Goal: Task Accomplishment & Management: Manage account settings

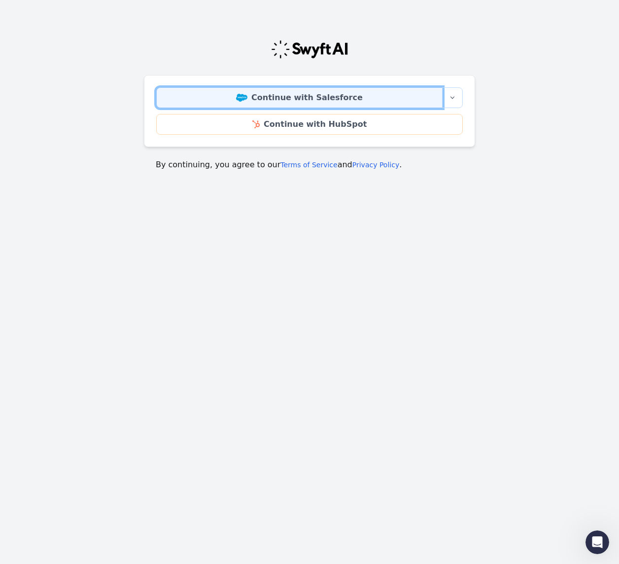
click at [408, 99] on link "Continue with Salesforce" at bounding box center [299, 97] width 287 height 21
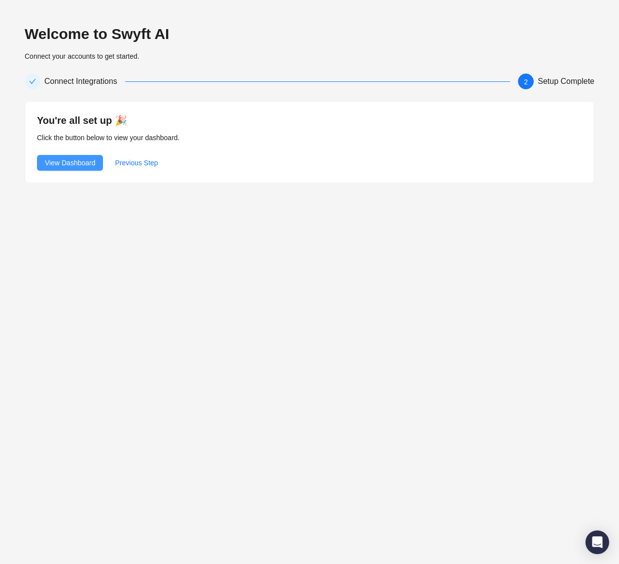
click at [94, 162] on span "View Dashboard" at bounding box center [70, 162] width 50 height 11
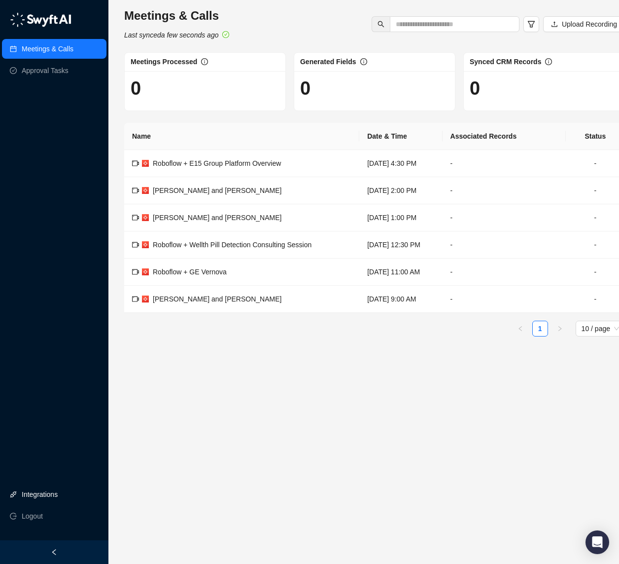
click at [58, 493] on link "Integrations" at bounding box center [40, 494] width 36 height 20
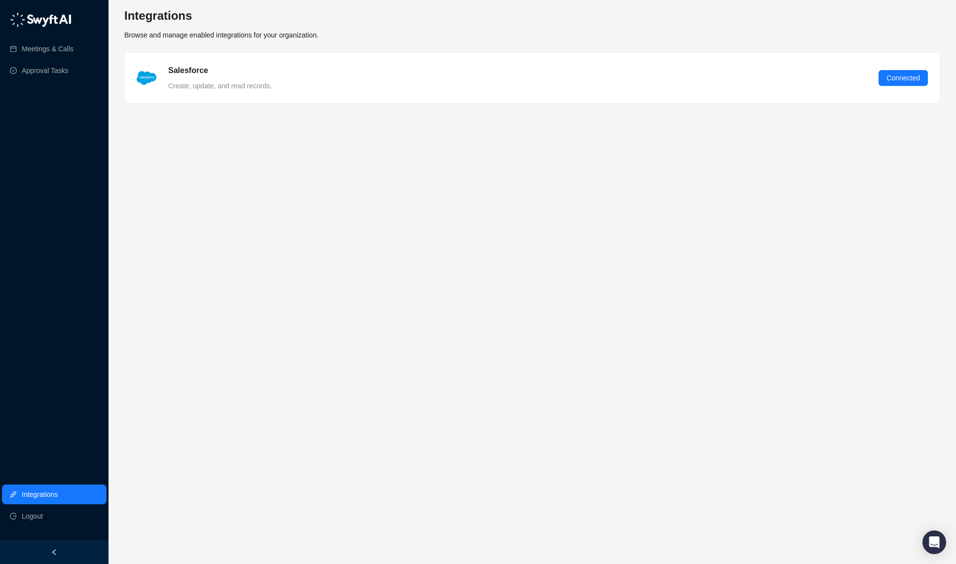
click at [258, 36] on span "Browse and manage enabled integrations for your organization." at bounding box center [221, 35] width 194 height 8
click at [43, 27] on div "Meetings & Calls Approval Tasks" at bounding box center [54, 44] width 108 height 75
click at [53, 17] on img at bounding box center [41, 19] width 62 height 15
